Goal: Task Accomplishment & Management: Use online tool/utility

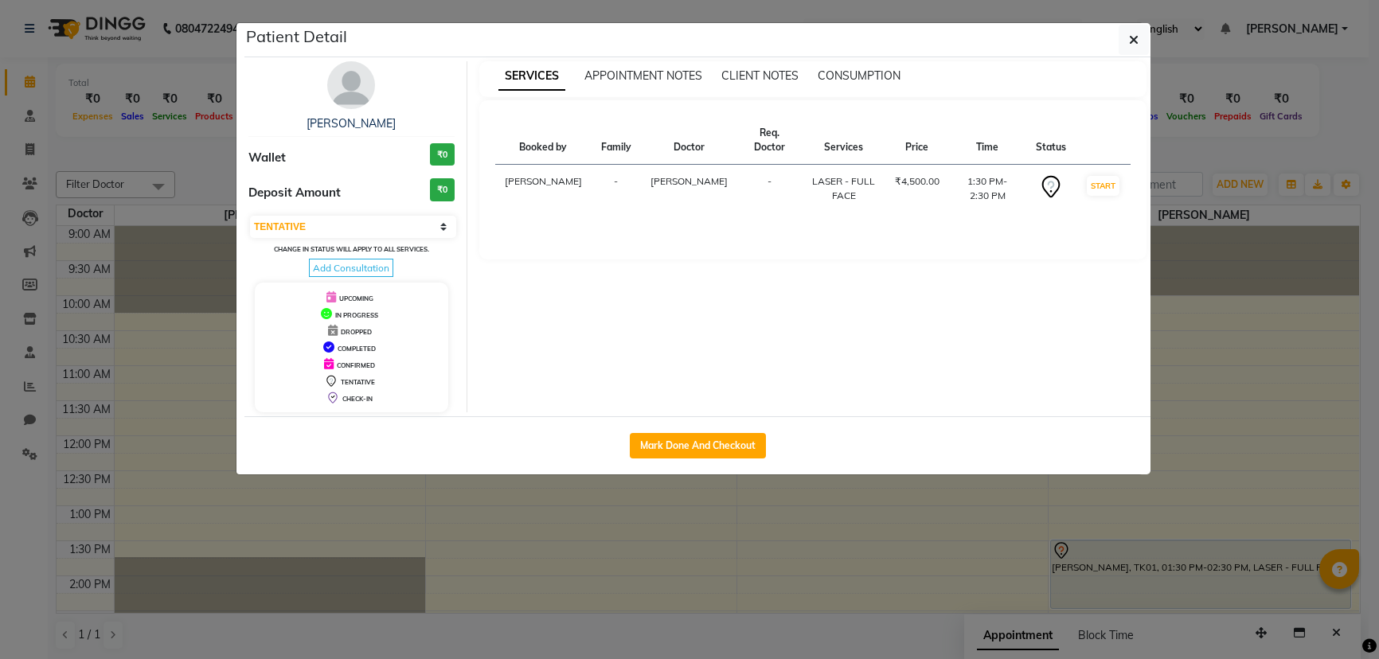
select select "7"
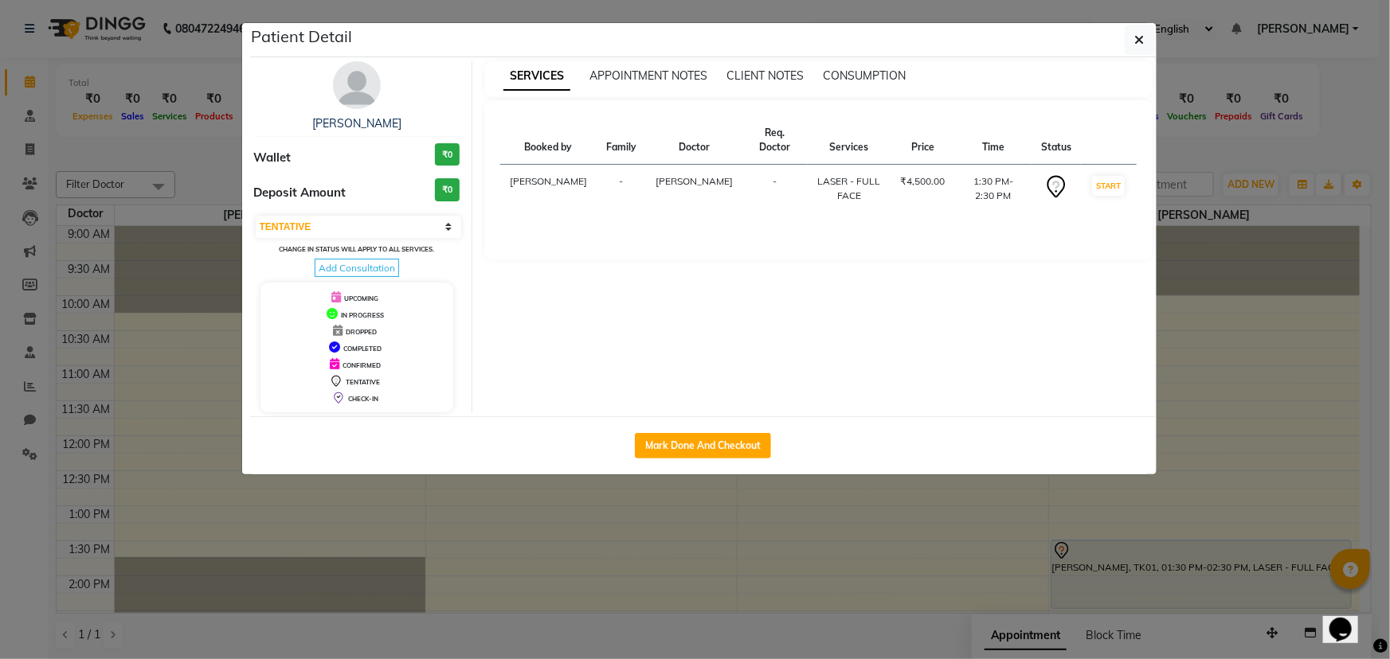
scroll to position [71, 0]
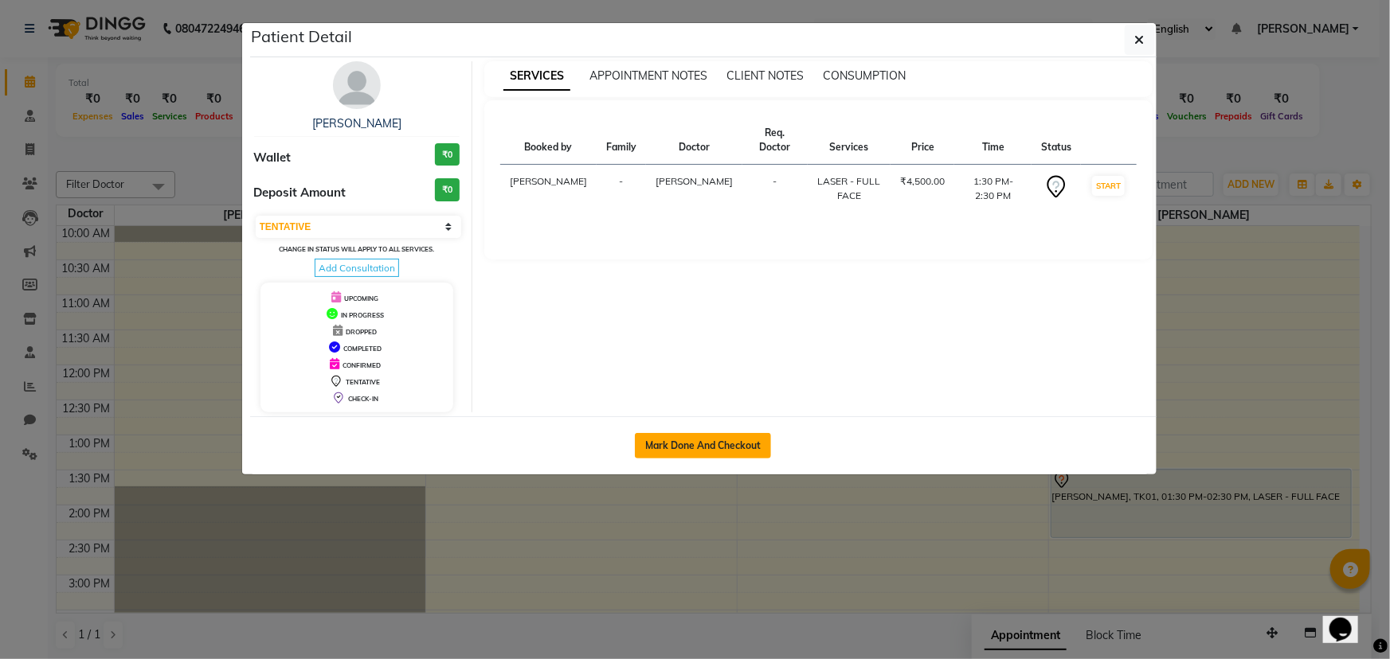
click at [722, 450] on button "Mark Done And Checkout" at bounding box center [703, 445] width 136 height 25
select select "7869"
select select "service"
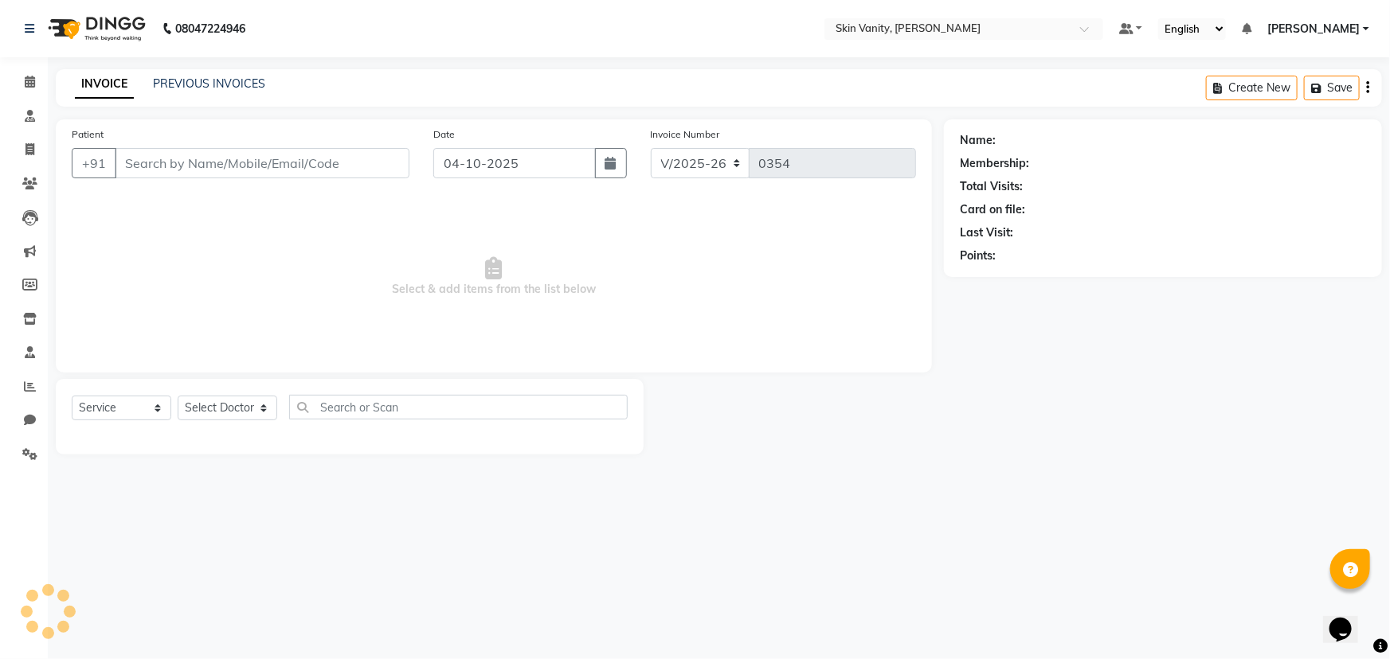
type input "8866511481"
select select "70524"
